Goal: Task Accomplishment & Management: Use online tool/utility

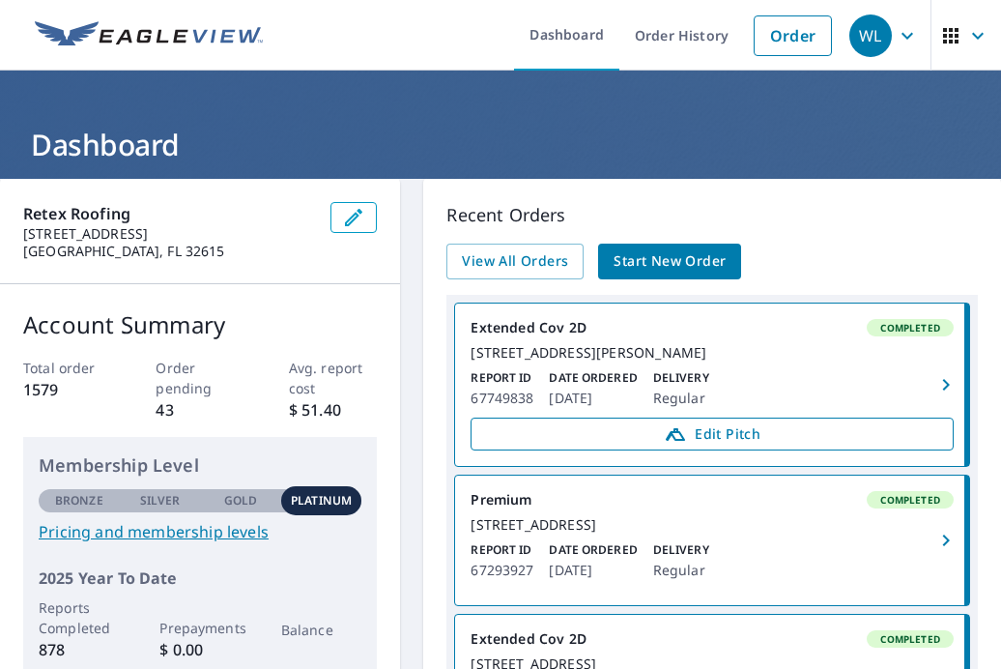
click at [767, 446] on span "Edit Pitch" at bounding box center [712, 433] width 458 height 23
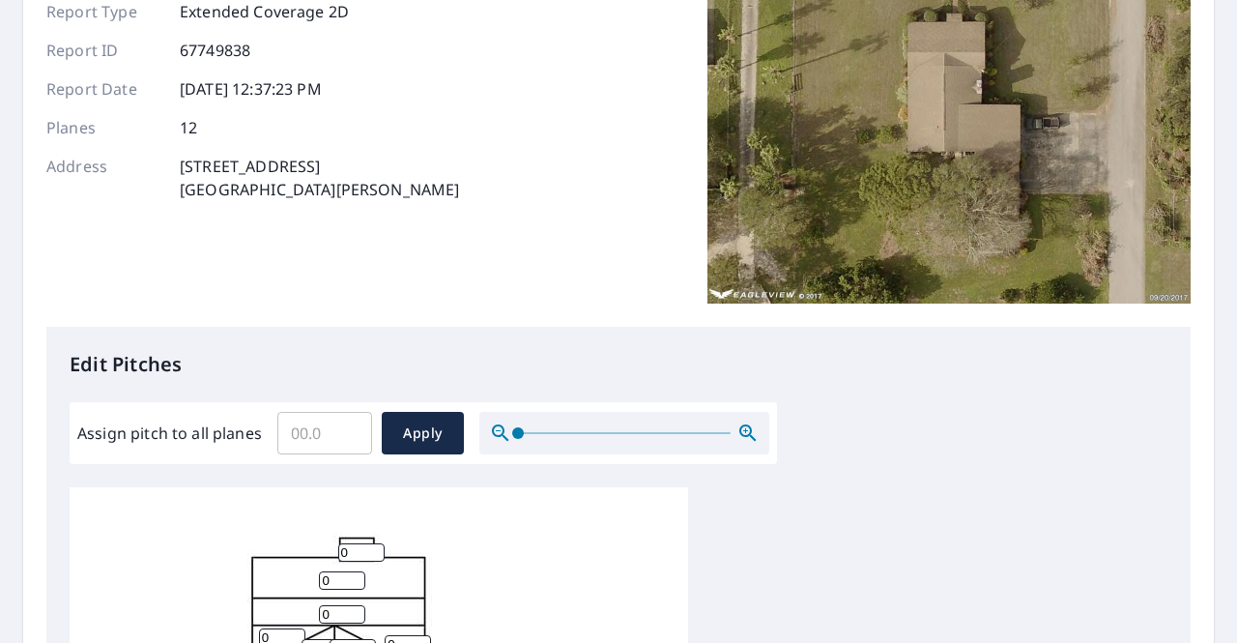
scroll to position [193, 0]
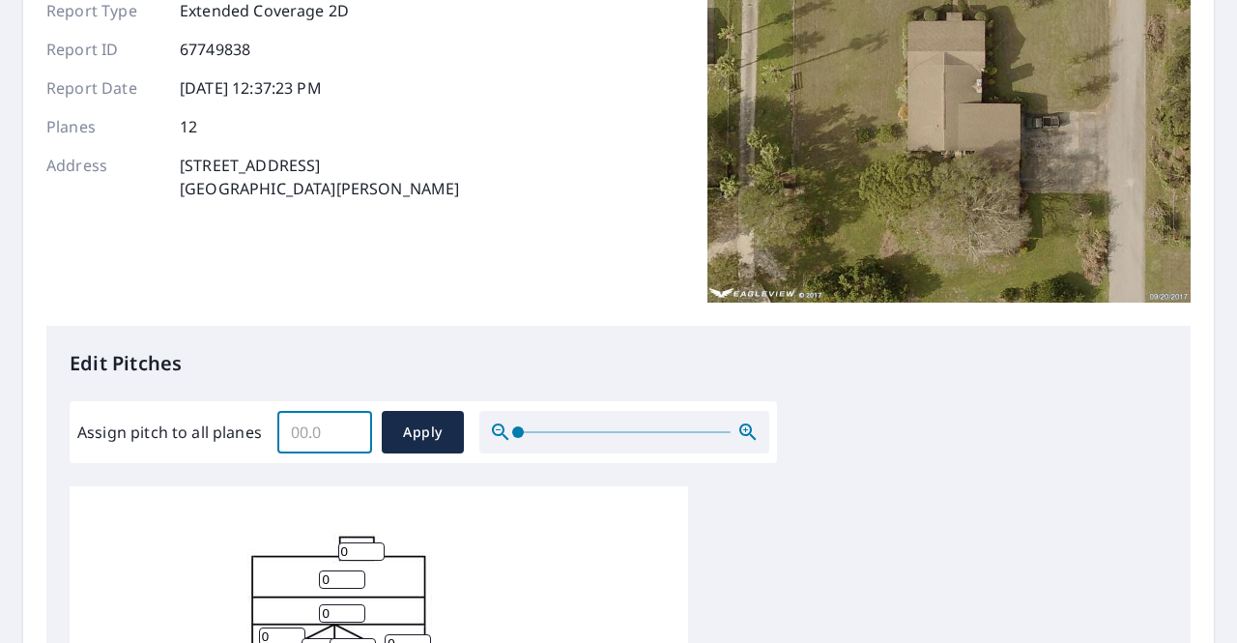
click at [305, 431] on input "Assign pitch to all planes" at bounding box center [324, 432] width 95 height 54
type input "6"
click at [426, 436] on span "Apply" at bounding box center [422, 432] width 51 height 24
type input "6"
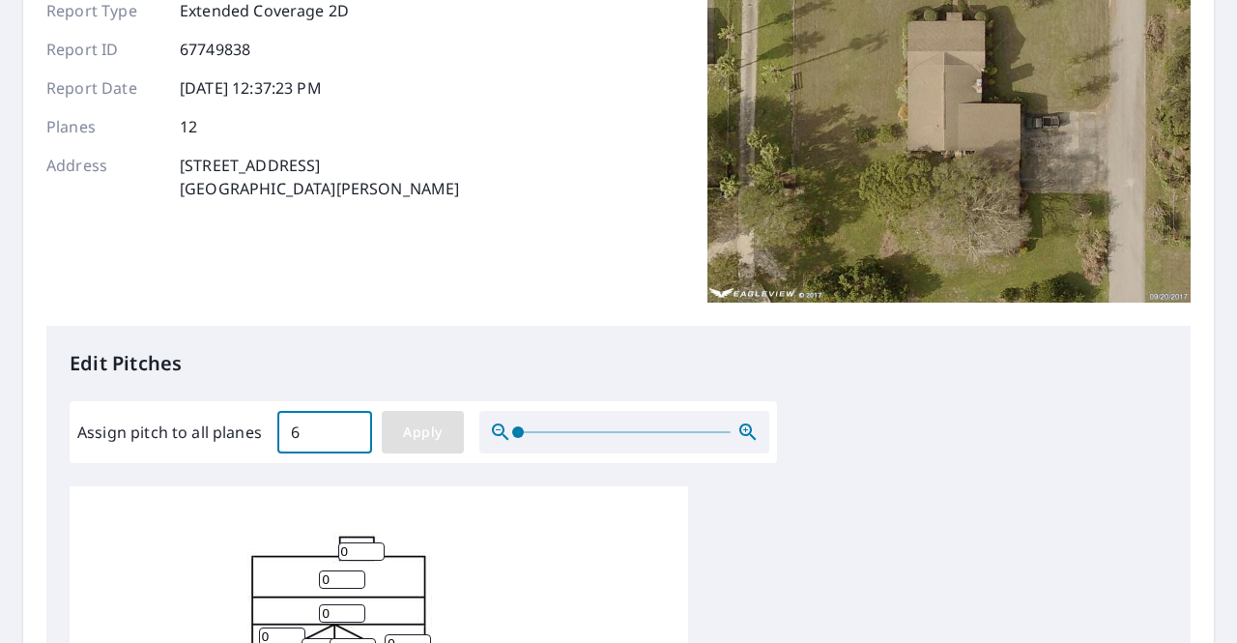
type input "6"
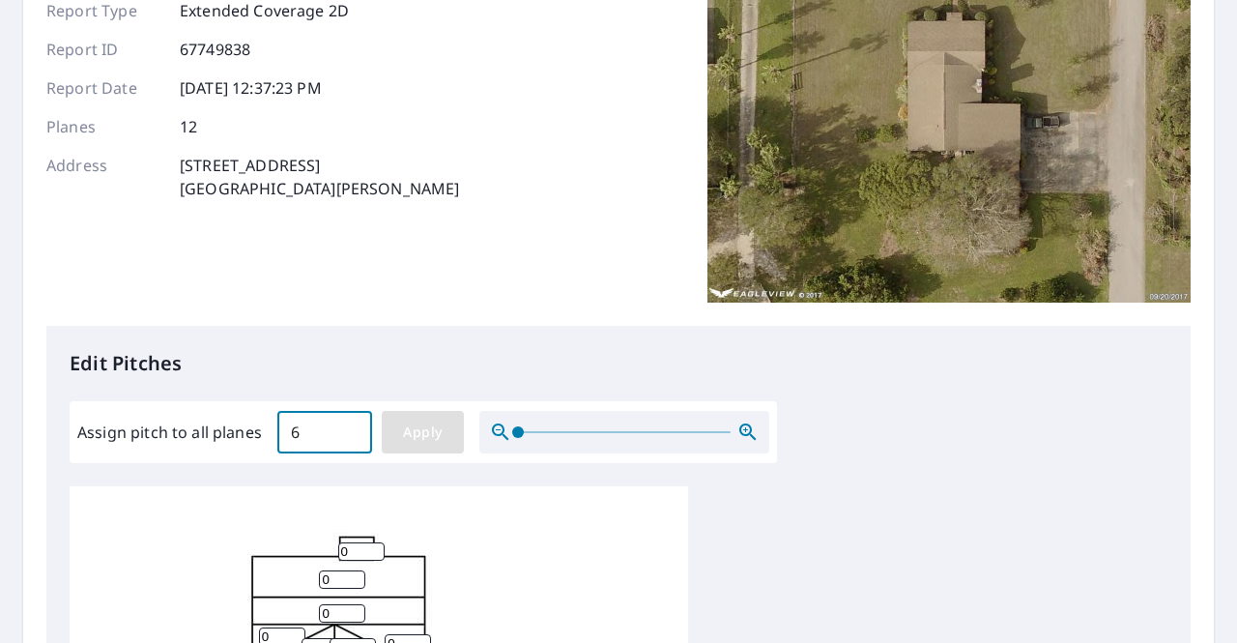
type input "6"
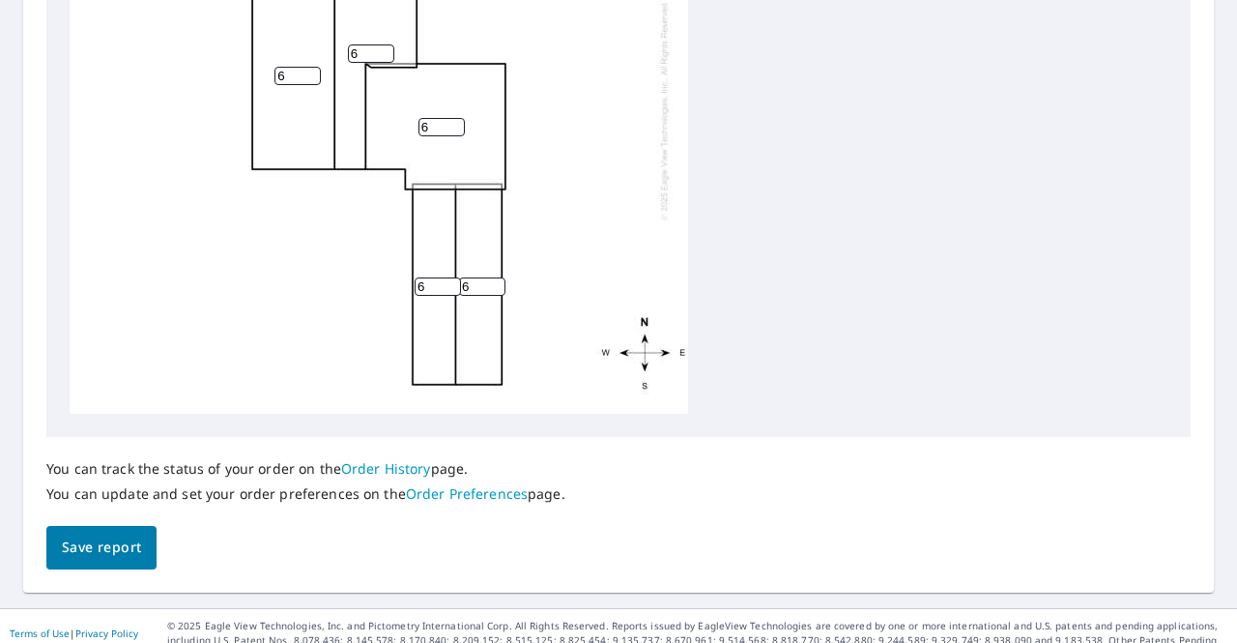
scroll to position [885, 0]
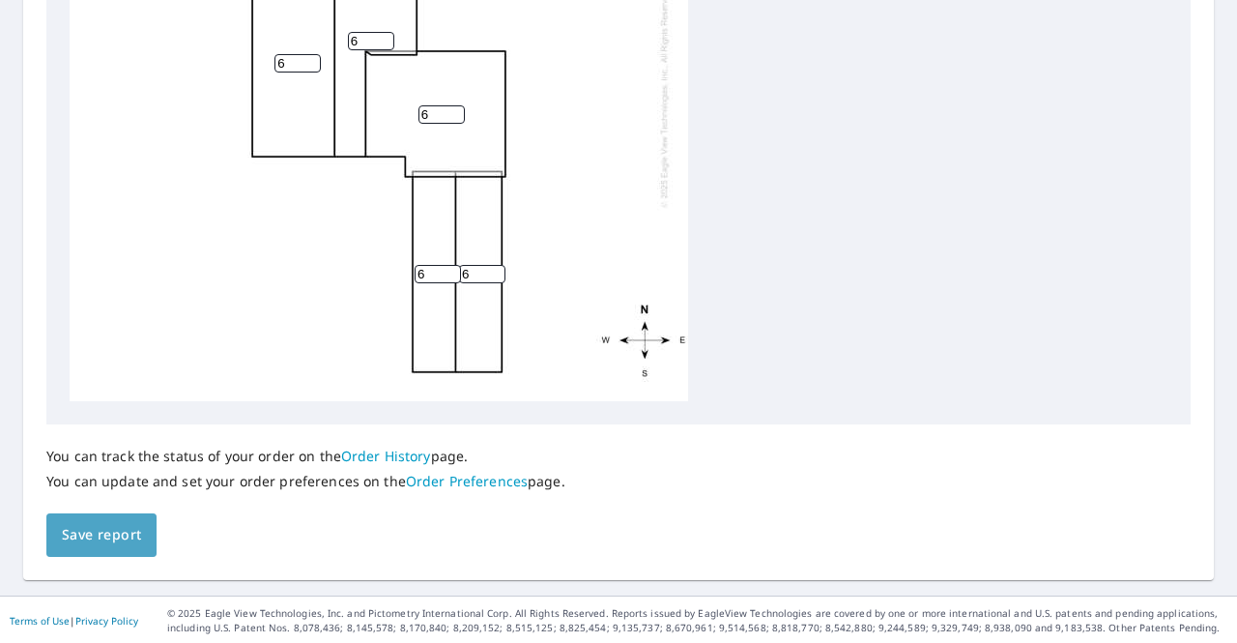
click at [87, 529] on span "Save report" at bounding box center [101, 535] width 79 height 24
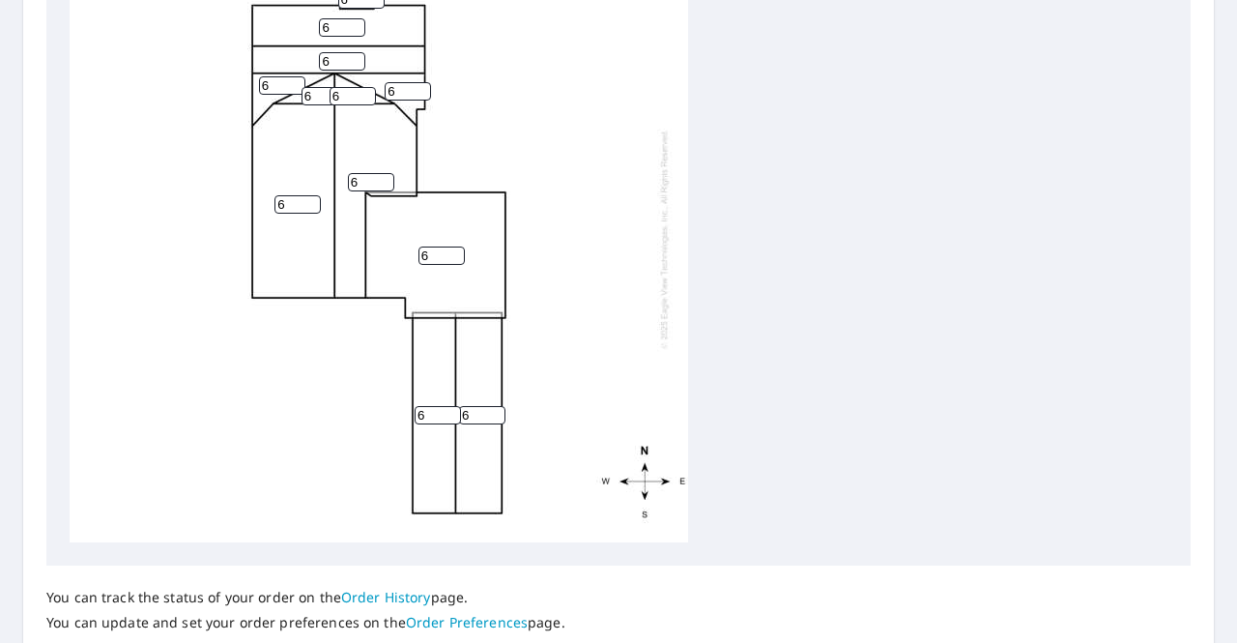
scroll to position [956, 0]
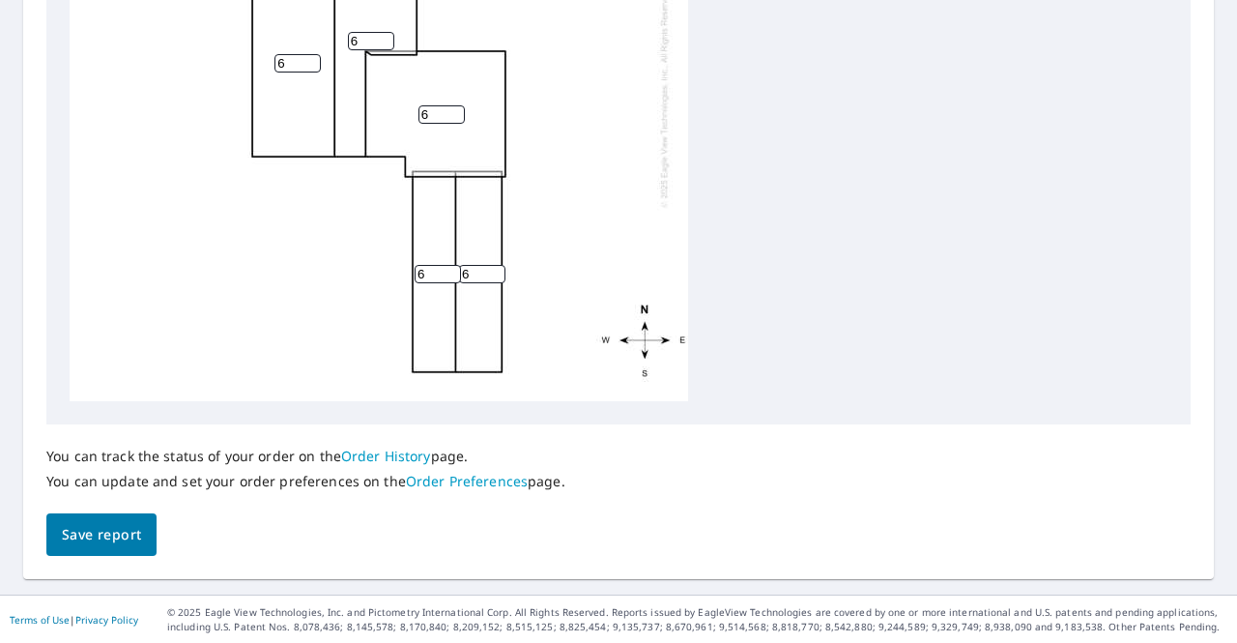
click at [79, 539] on span "Save report" at bounding box center [101, 535] width 79 height 24
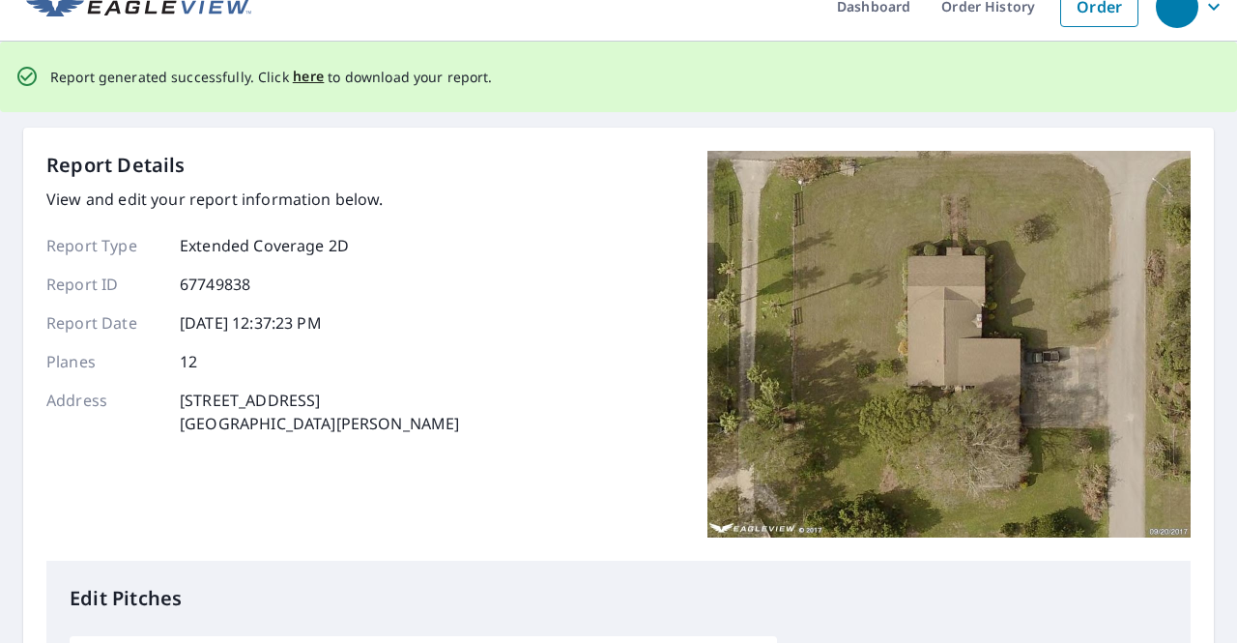
scroll to position [0, 0]
